Goal: Find contact information: Find contact information

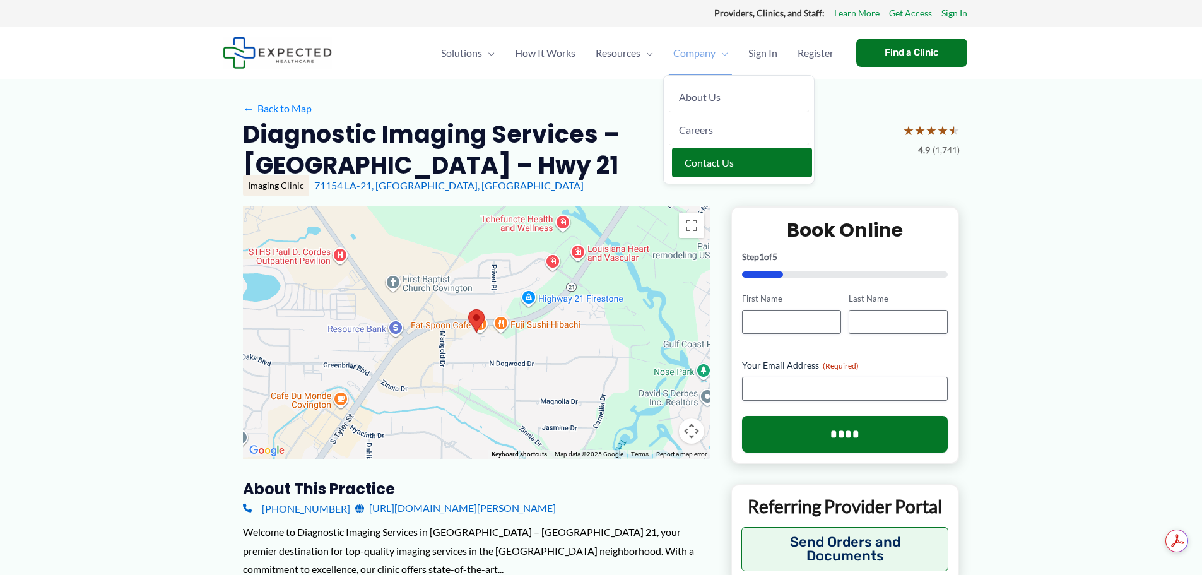
click at [723, 153] on link "Contact Us" at bounding box center [742, 163] width 140 height 30
